Goal: Navigation & Orientation: Find specific page/section

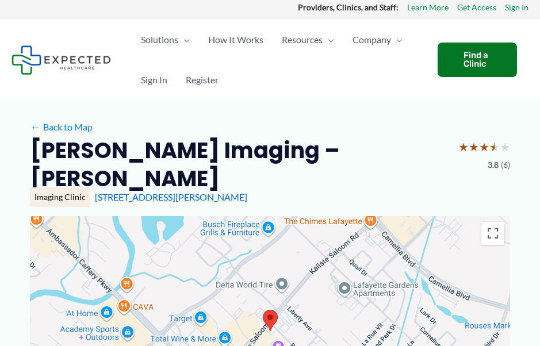
scroll to position [5, 0]
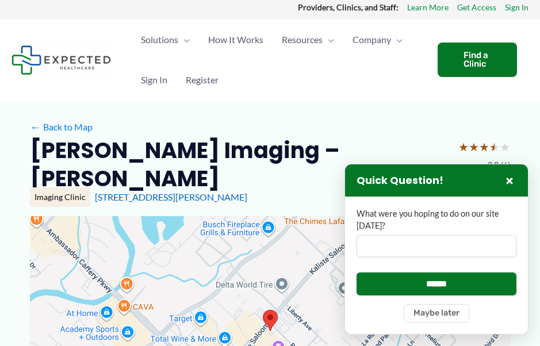
click at [506, 185] on button "×" at bounding box center [510, 181] width 14 height 14
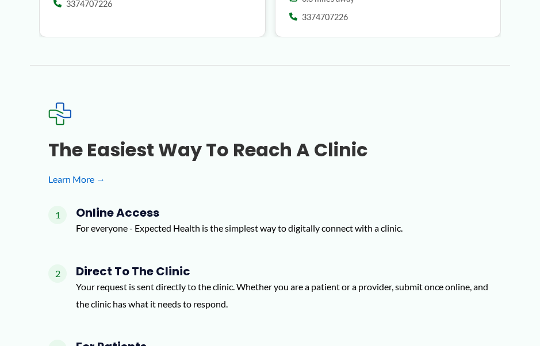
scroll to position [1884, 0]
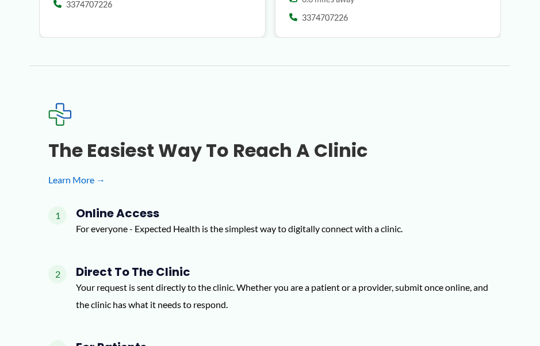
click at [136, 207] on h4 "Online Access" at bounding box center [239, 214] width 327 height 14
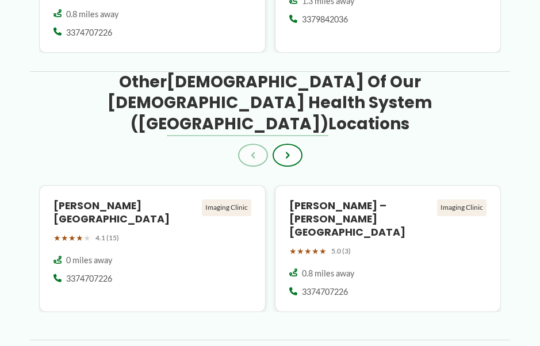
scroll to position [1610, 0]
click at [455, 200] on div "Imaging Clinic" at bounding box center [461, 208] width 49 height 16
